Goal: Find specific page/section: Find specific page/section

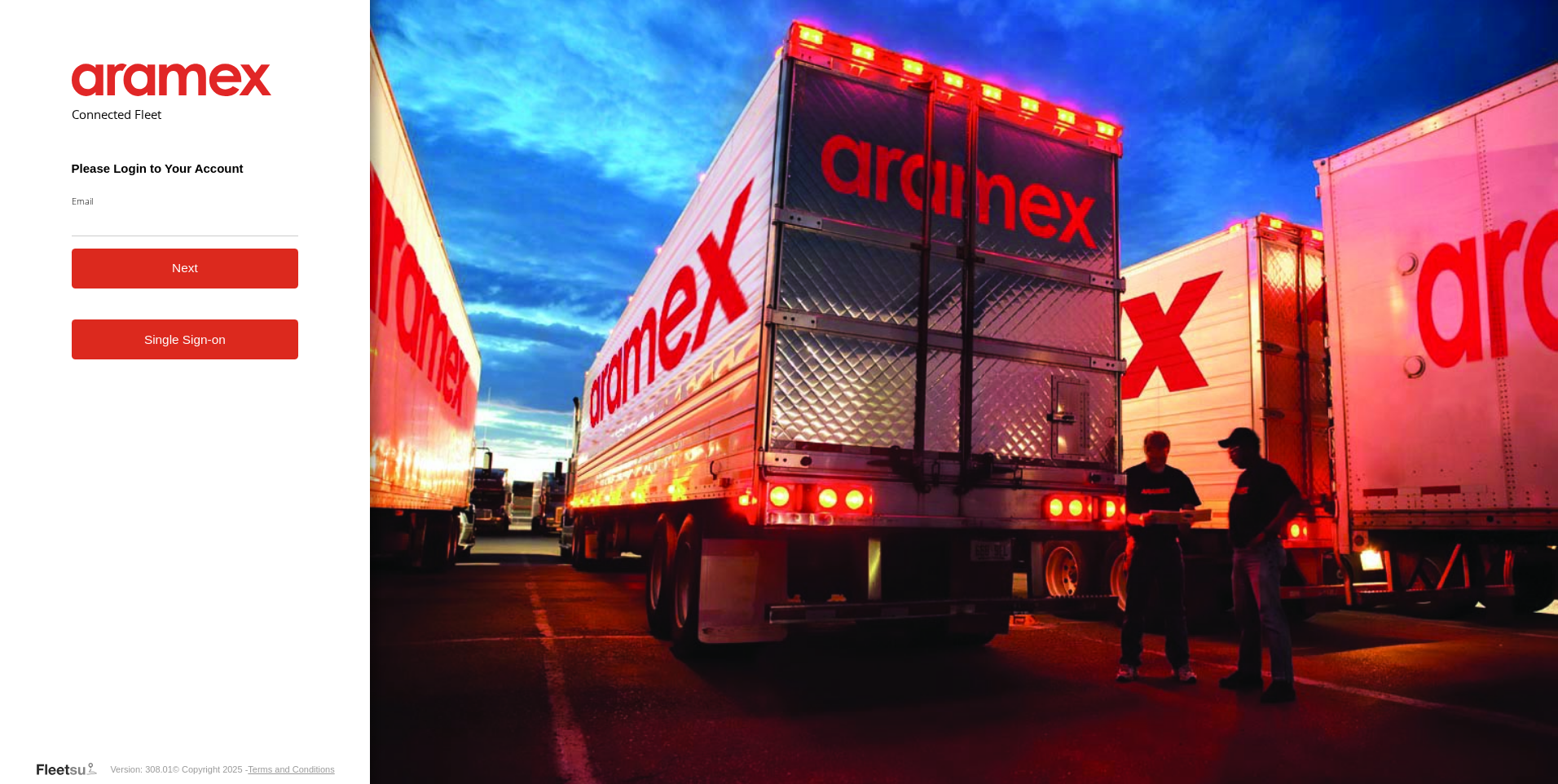
click at [185, 339] on link "Single Sign-on" at bounding box center [185, 339] width 227 height 40
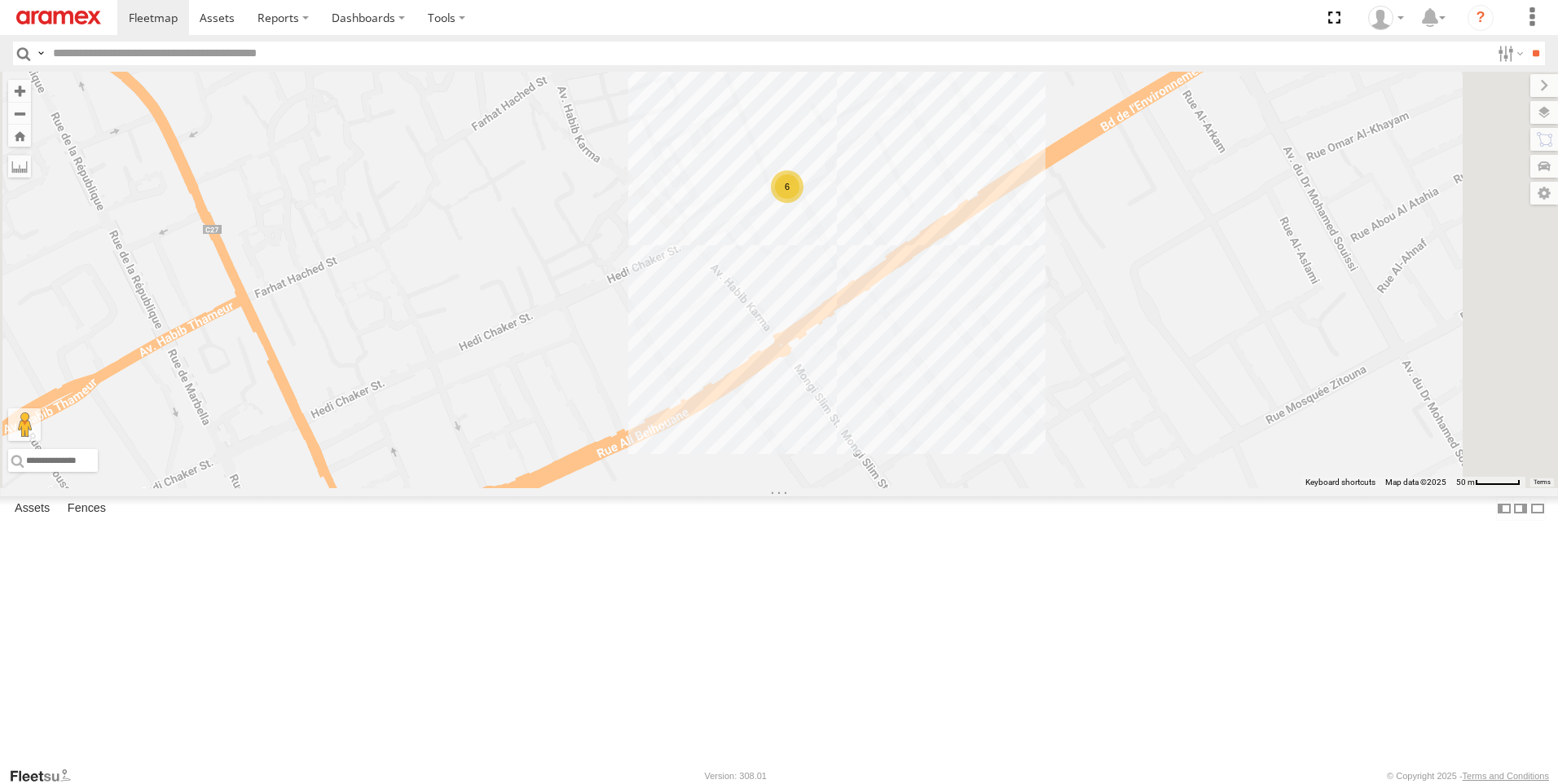
click at [803, 203] on div "6" at bounding box center [788, 187] width 33 height 33
